Goal: Task Accomplishment & Management: Use online tool/utility

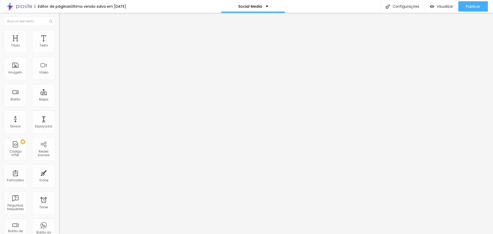
click at [59, 34] on li "Estilo" at bounding box center [88, 32] width 59 height 5
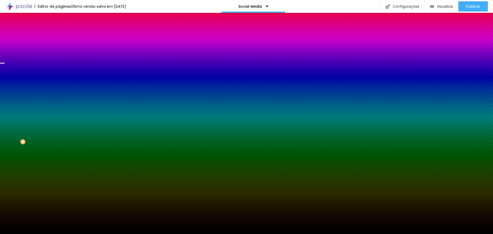
click at [64, 36] on span "Avançado" at bounding box center [72, 38] width 17 height 4
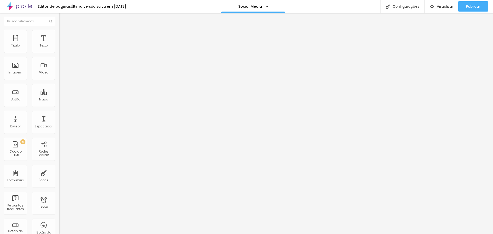
type input "5"
type input "10"
type input "15"
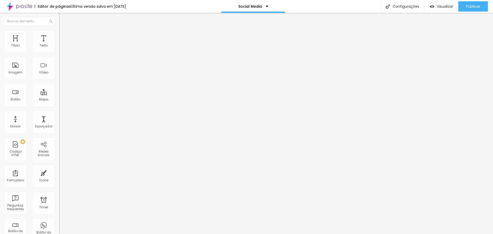
type input "15"
type input "10"
type input "5"
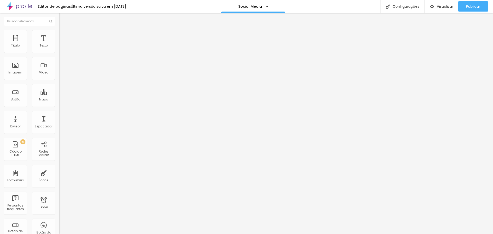
type input "0"
click at [59, 100] on input "range" at bounding box center [75, 102] width 33 height 4
type input "165"
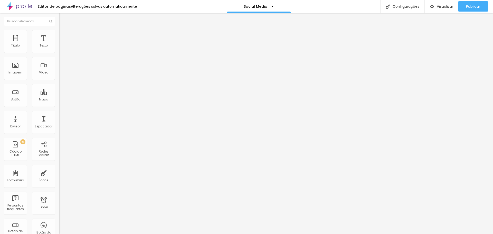
type input "287"
type input "292"
type input "302"
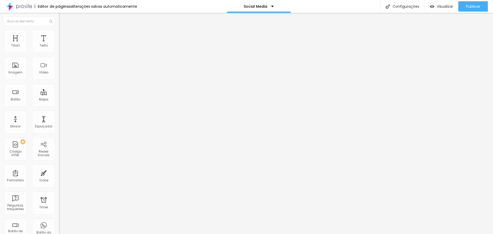
type input "302"
type input "308"
type input "313"
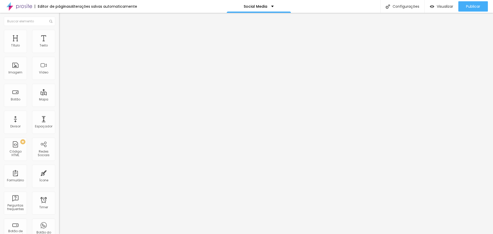
type input "366"
type input "376"
type input "382"
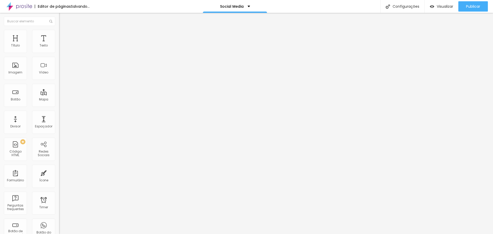
type input "382"
type input "366"
type input "350"
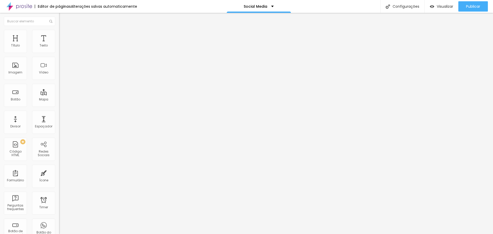
drag, startPoint x: 17, startPoint y: 59, endPoint x: 29, endPoint y: 58, distance: 11.6
type input "350"
click at [59, 172] on input "range" at bounding box center [75, 174] width 33 height 4
click at [480, 5] on span "Publicar" at bounding box center [473, 6] width 14 height 4
